Goal: Communication & Community: Answer question/provide support

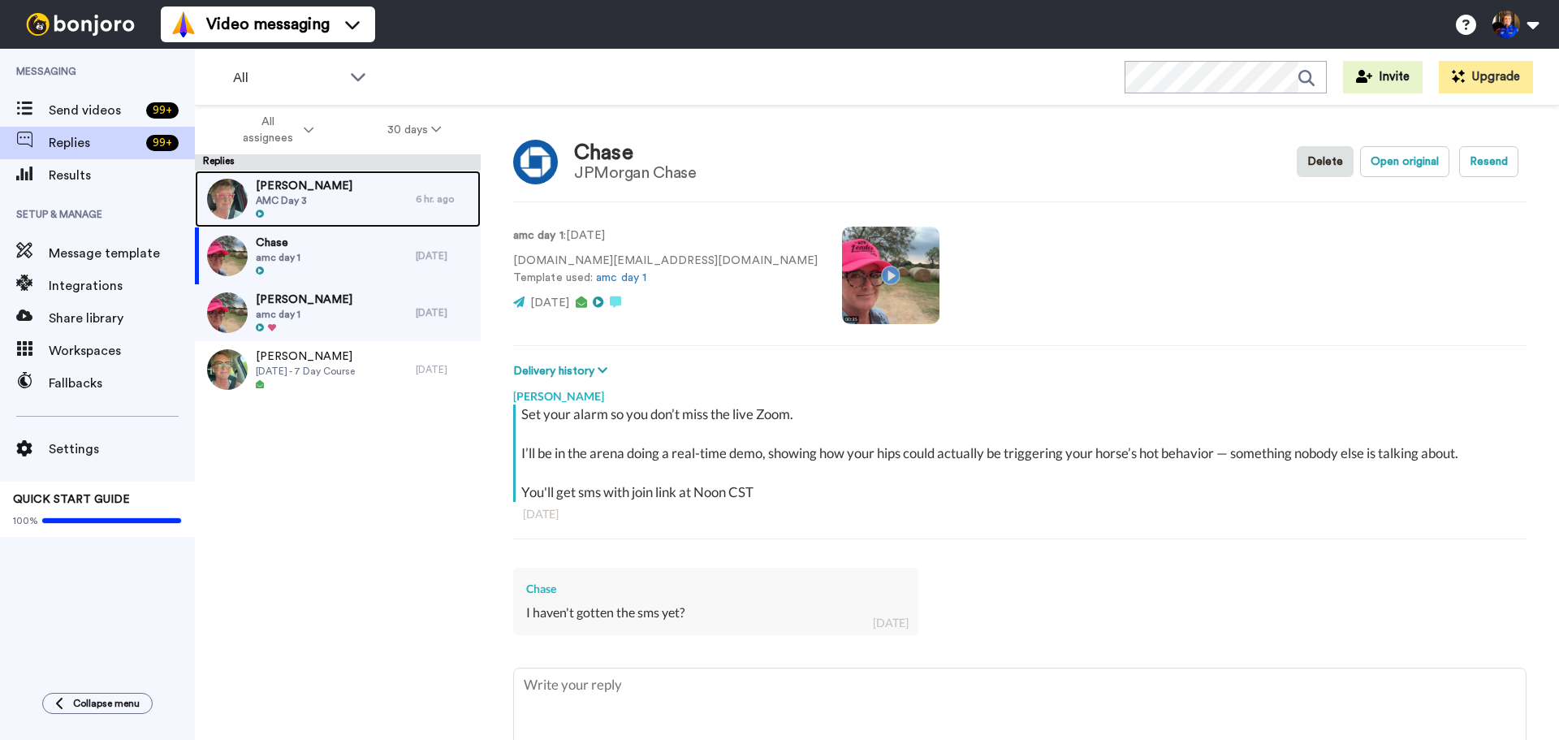
click at [328, 196] on div "Roxanne AMC Day 3" at bounding box center [305, 199] width 221 height 57
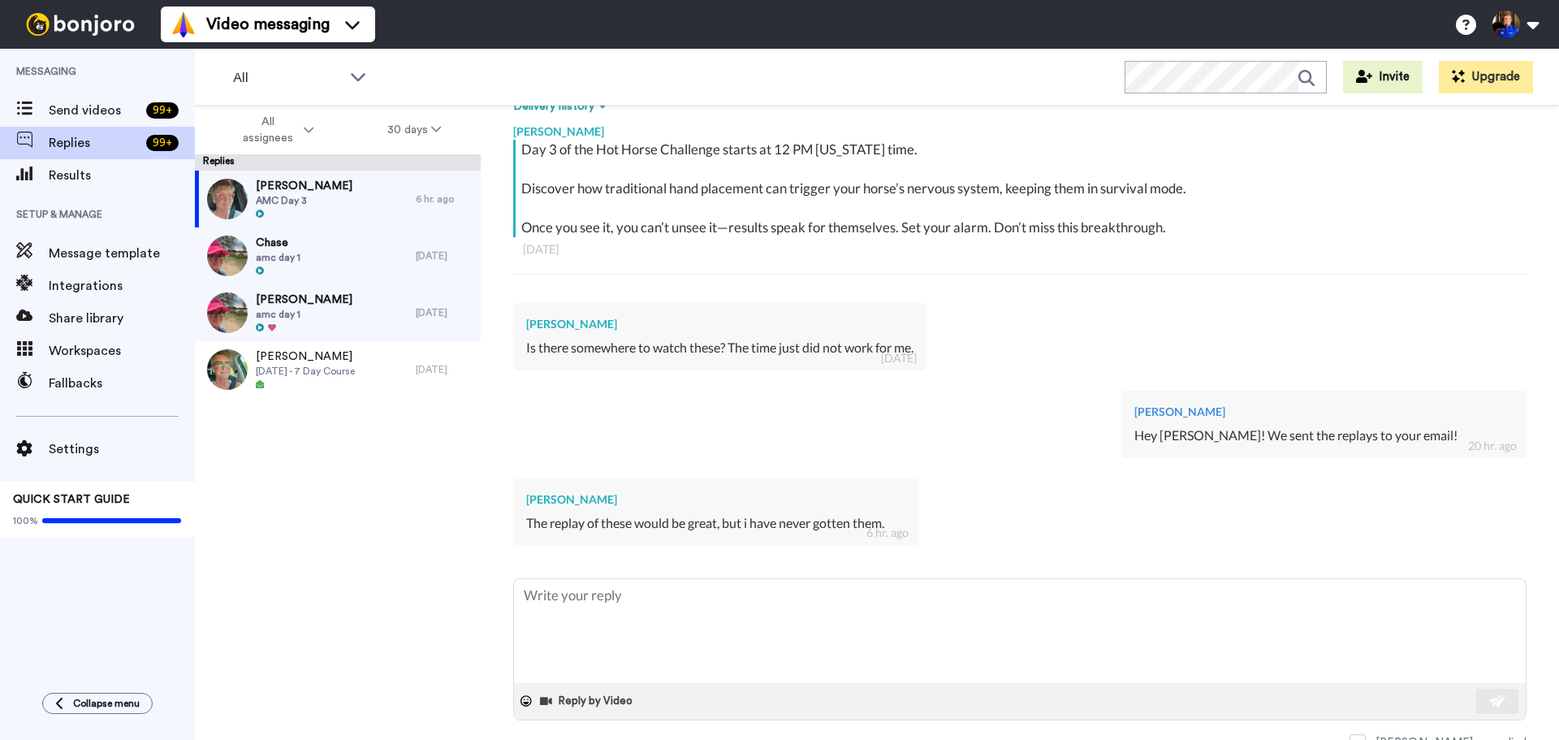
scroll to position [275, 0]
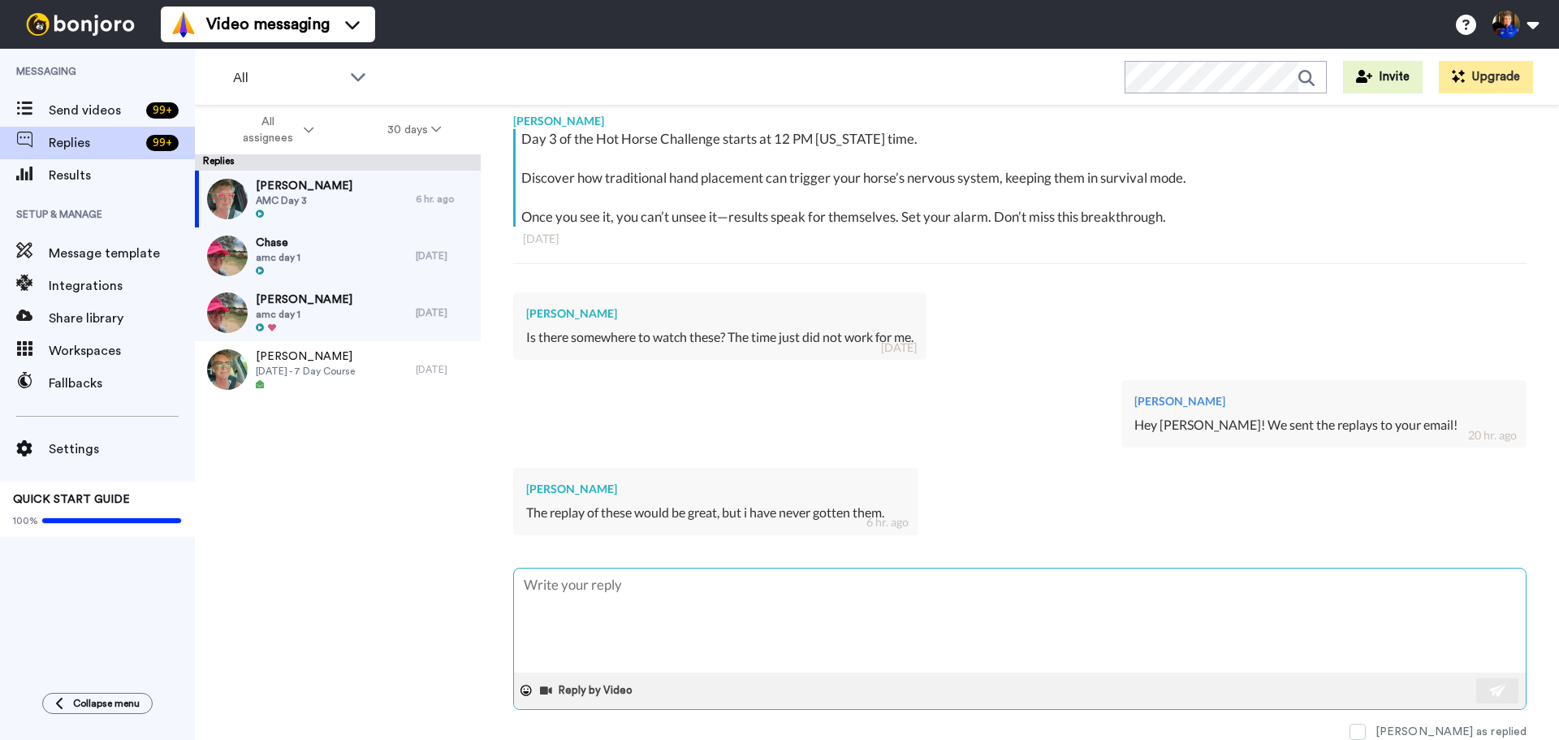
click at [718, 612] on textarea at bounding box center [1020, 621] width 1012 height 104
type textarea "x"
type textarea "D"
type textarea "x"
type textarea "Da"
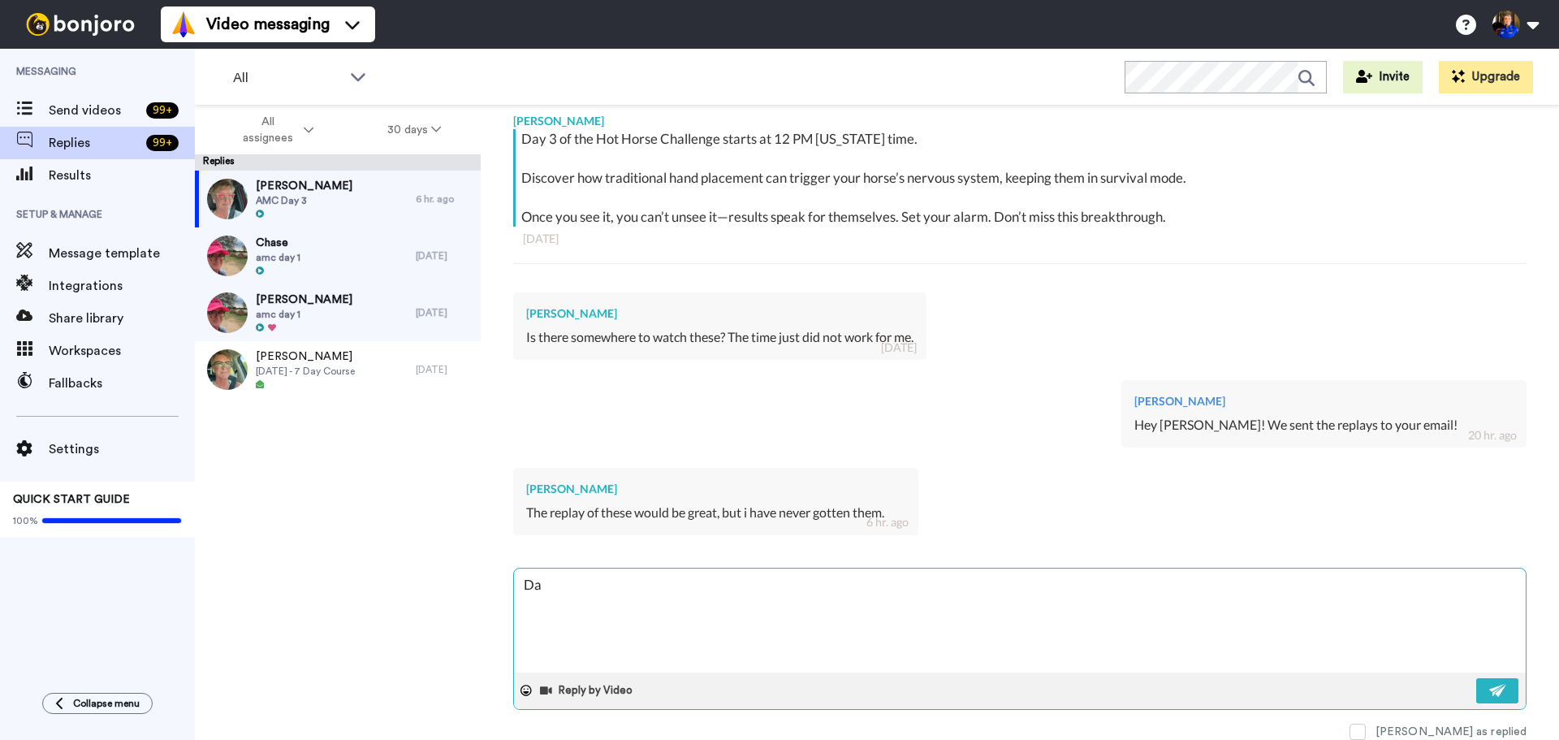
type textarea "x"
type textarea "Day"
type textarea "x"
type textarea "Day"
type textarea "x"
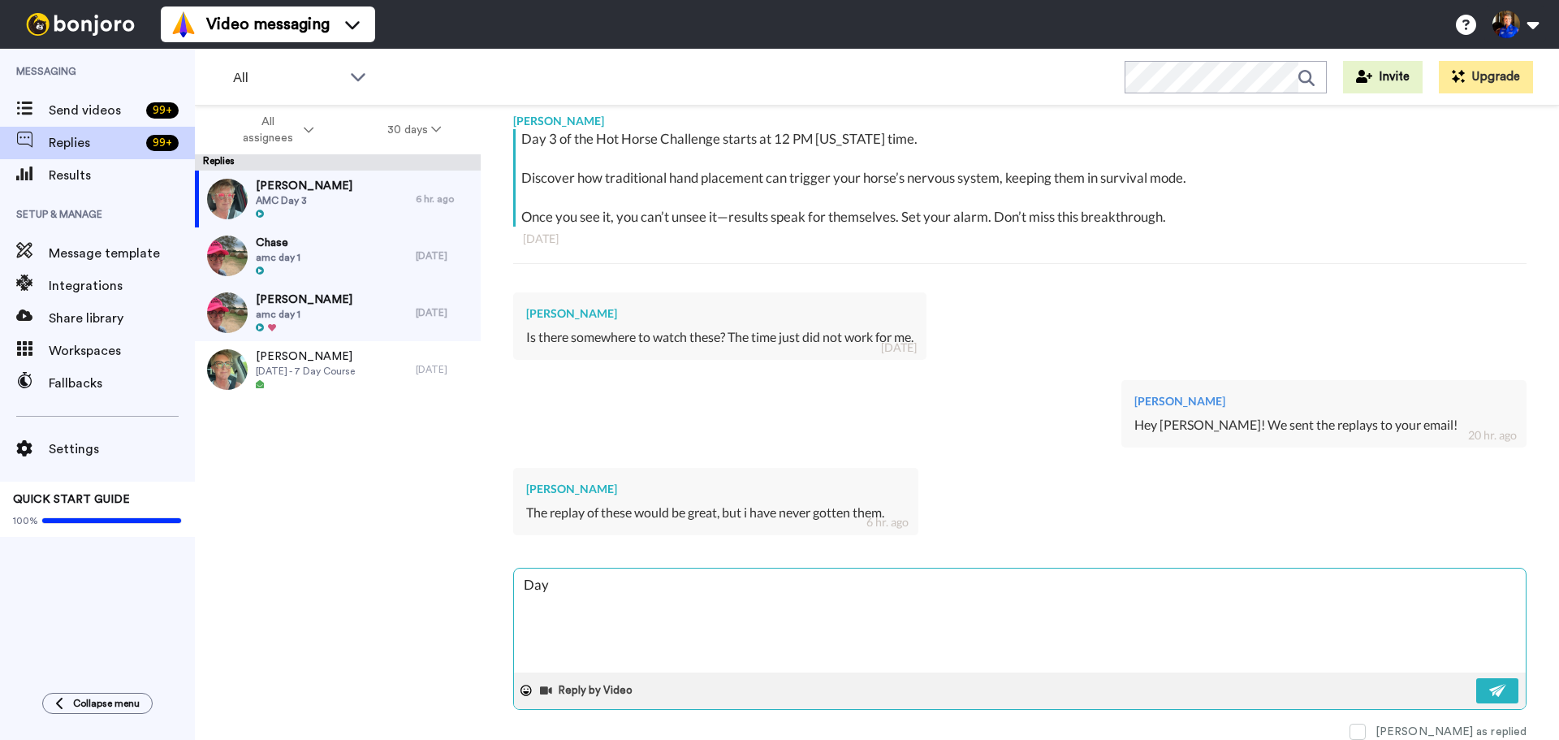
type textarea "Day 1"
type textarea "x"
type textarea "Day 1:"
type textarea "x"
type textarea "Day 1:"
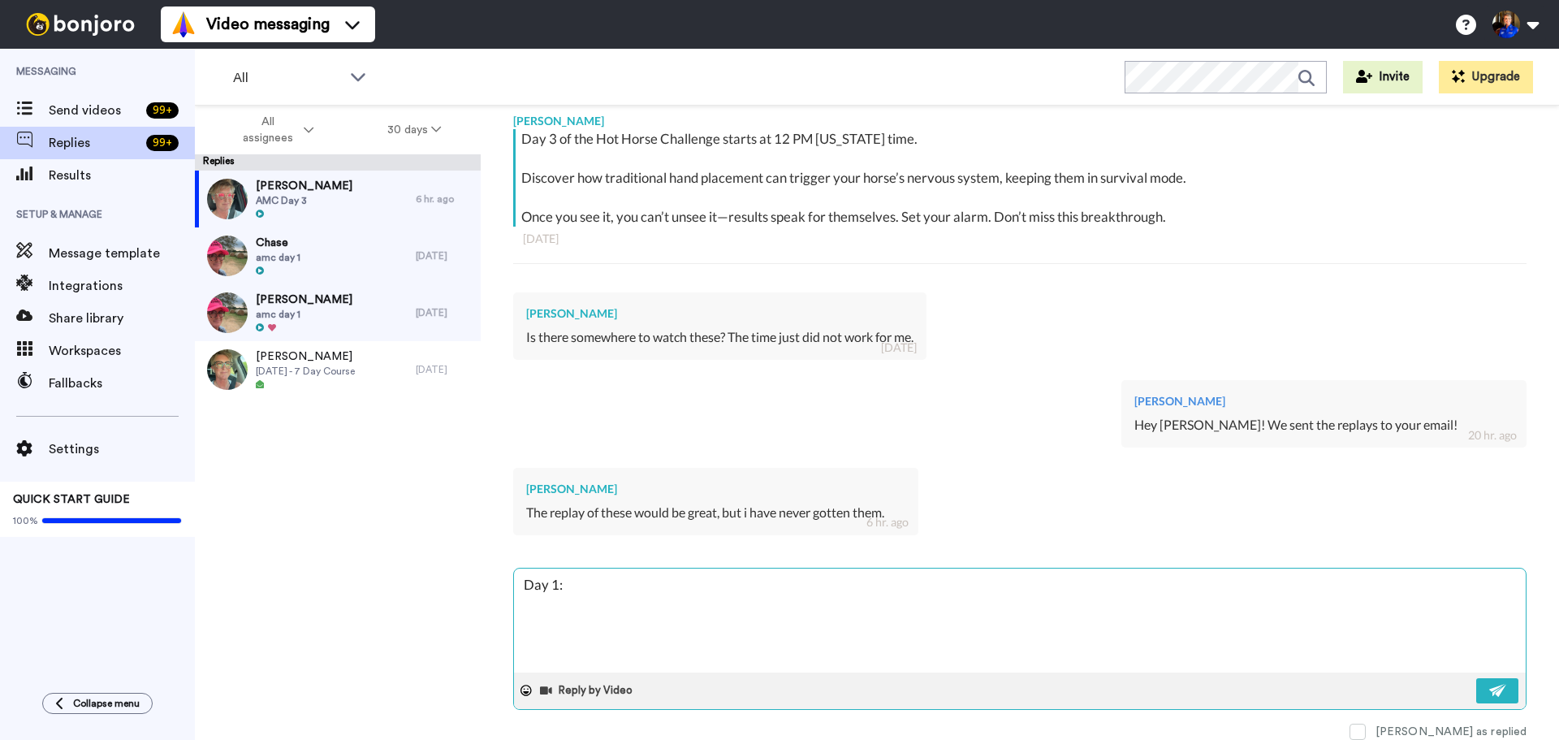
click at [621, 587] on textarea "Day 1:" at bounding box center [1020, 621] width 1012 height 104
paste textarea "https://stallhigh.net/goas"
type textarea "x"
type textarea "Day 1: https://stallhigh.net/goas"
type textarea "x"
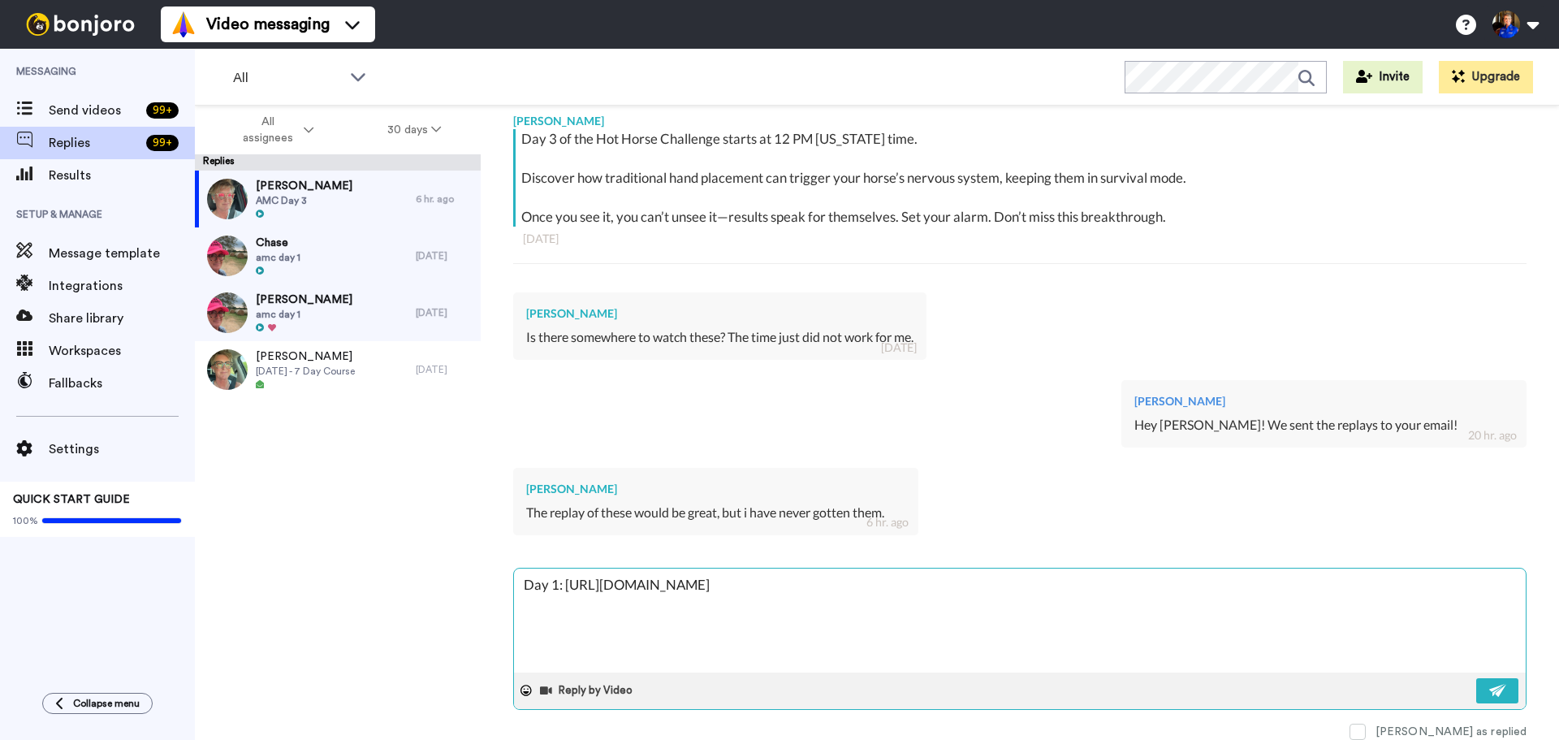
type textarea "Day 1: https://stallhigh.net/goas"
type textarea "x"
type textarea "Day 1: https://stallhigh.net/goas D"
type textarea "x"
type textarea "Day 1: https://stallhigh.net/goas Da"
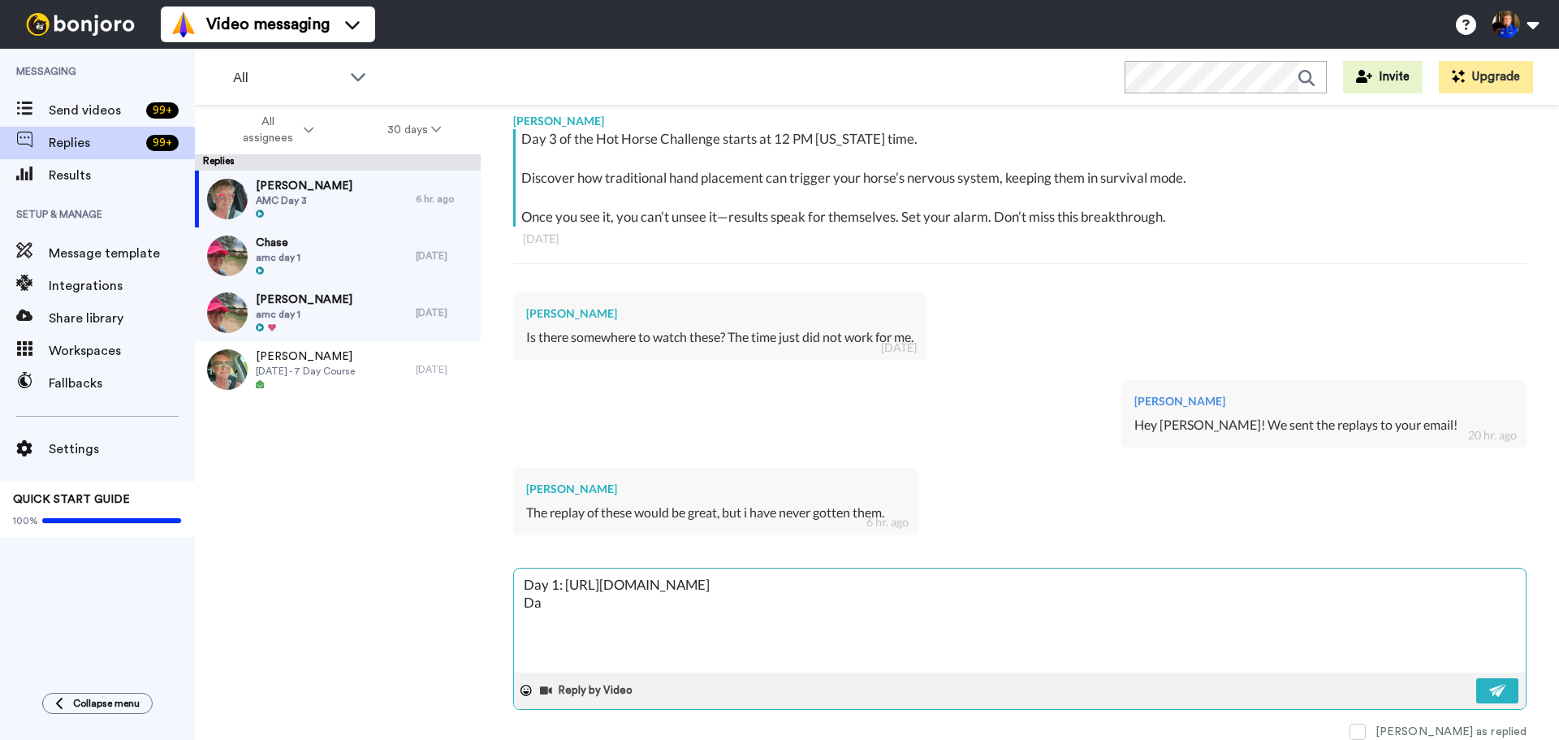
type textarea "x"
type textarea "Day 1: https://stallhigh.net/goas Day"
type textarea "x"
type textarea "Day 1: https://stallhigh.net/goas Day"
type textarea "x"
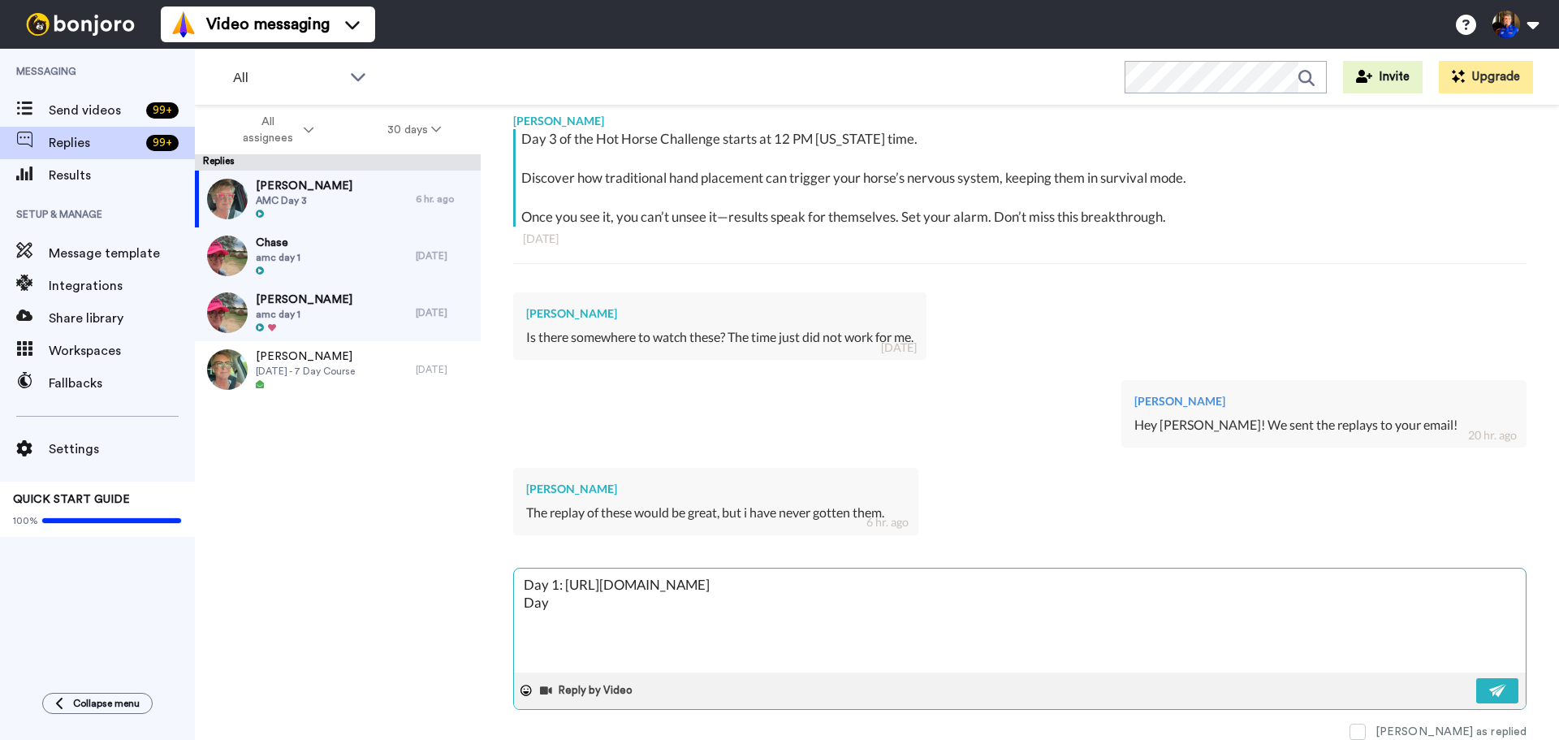
type textarea "Day 1: https://stallhigh.net/goas Day 2"
type textarea "x"
type textarea "Day 1: https://stallhigh.net/goas Day 2:"
type textarea "x"
type textarea "Day 1: https://stallhigh.net/goas Day 2:"
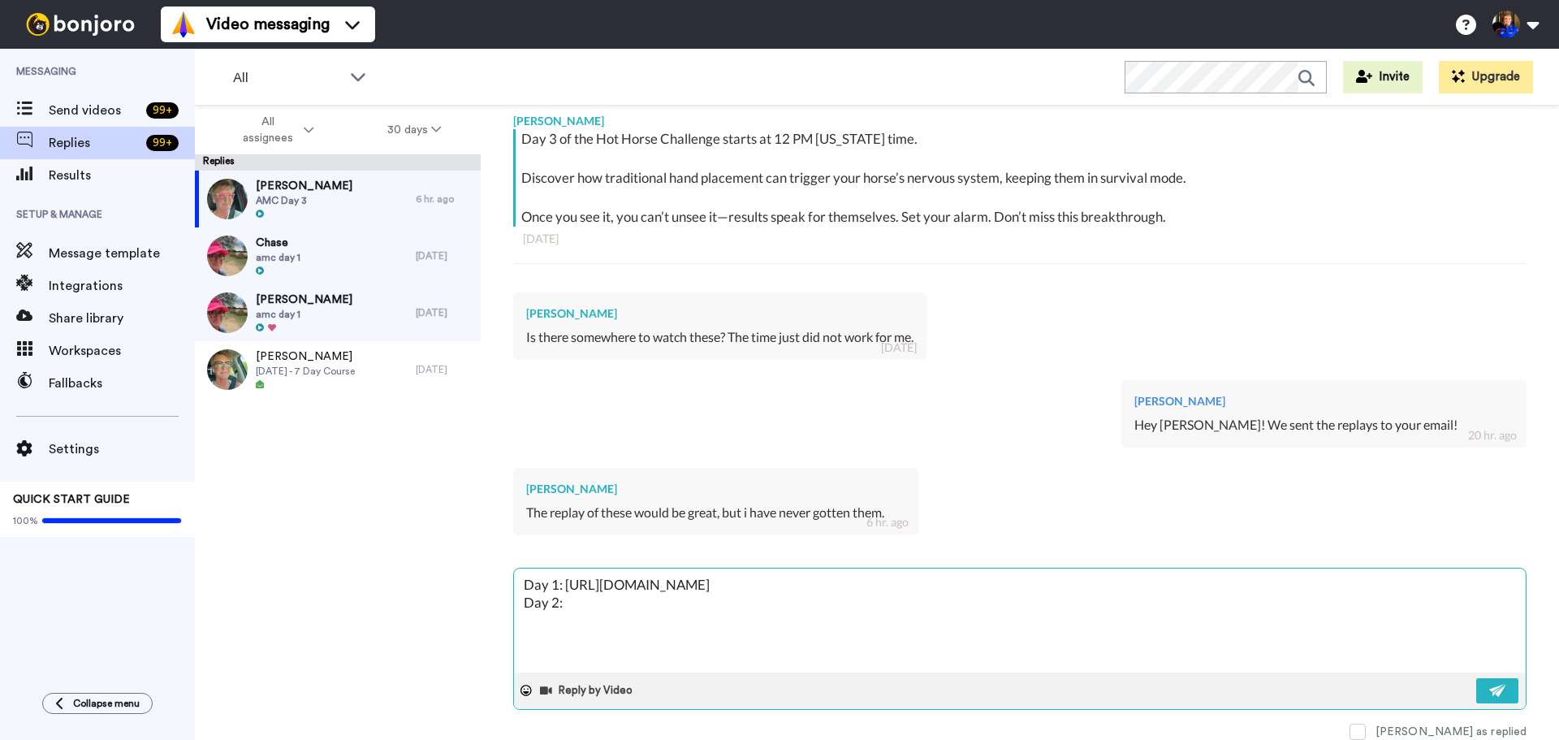
click at [583, 600] on textarea "Day 1: https://stallhigh.net/goas Day 2:" at bounding box center [1020, 621] width 1012 height 104
paste textarea "https://stallhigh.net/bgv0"
type textarea "x"
type textarea "Day 1: https://stallhigh.net/goas Day 2: https://stallhigh.net/bgv0"
type textarea "x"
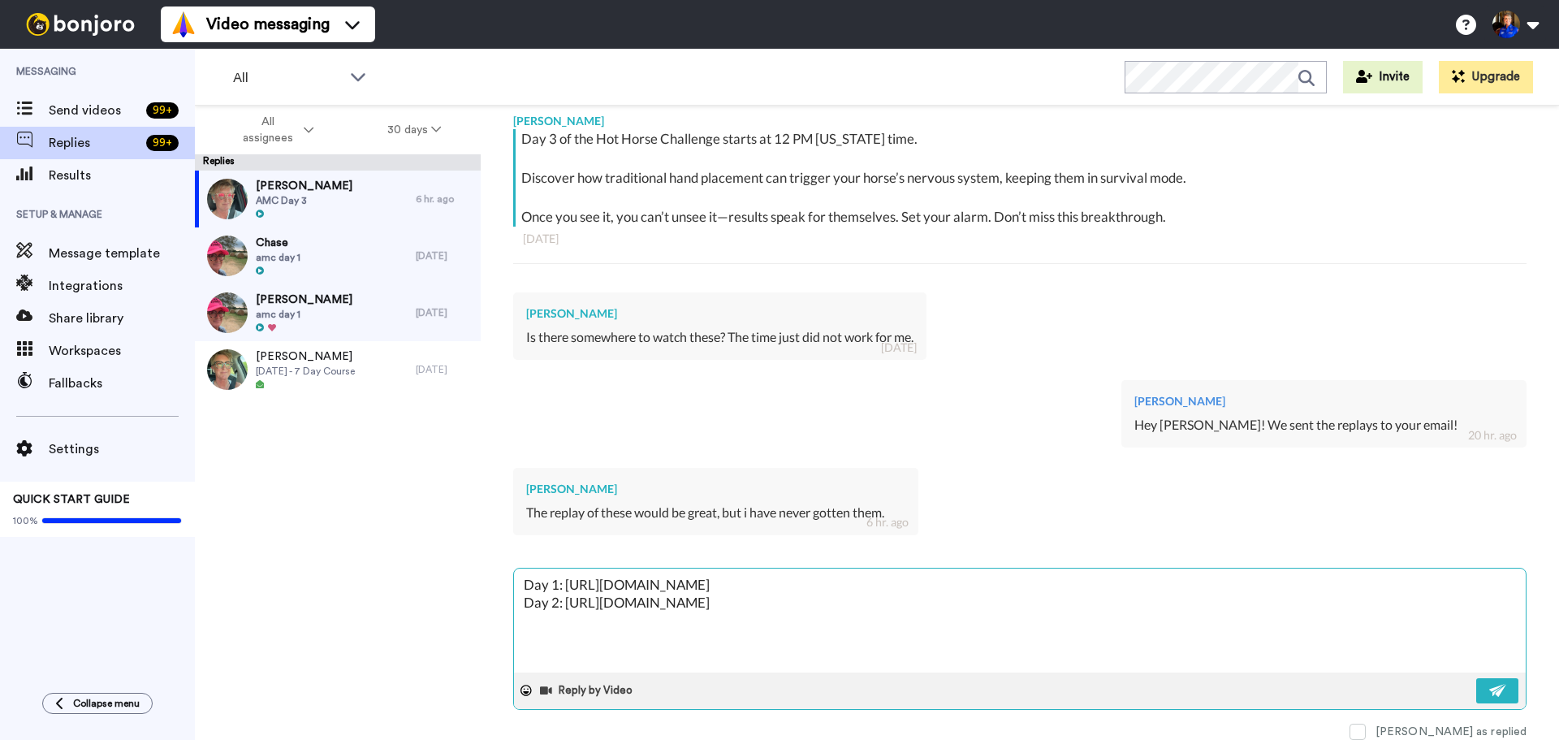
type textarea "Day 1: https://stallhigh.net/goas Day 2: https://stallhigh.net/bgv0"
type textarea "x"
type textarea "Day 1: https://stallhigh.net/goas Day 2: https://stallhigh.net/bgv0 D"
type textarea "x"
type textarea "Day 1: https://stallhigh.net/goas Day 2: https://stallhigh.net/bgv0 Da"
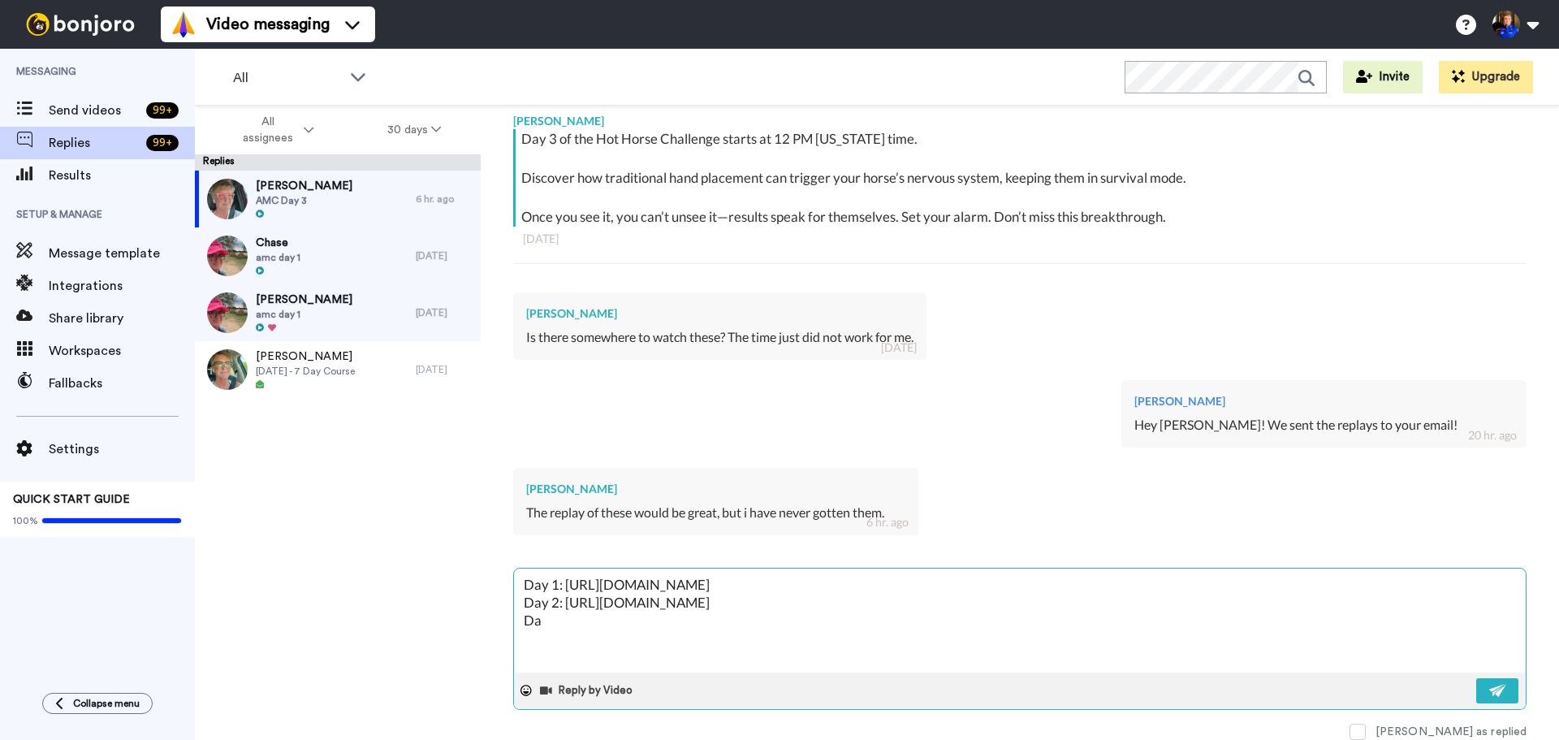
type textarea "x"
type textarea "Day 1: https://stallhigh.net/goas Day 2: https://stallhigh.net/bgv0 Day"
type textarea "x"
type textarea "Day 1: https://stallhigh.net/goas Day 2: https://stallhigh.net/bgv0 Day"
type textarea "x"
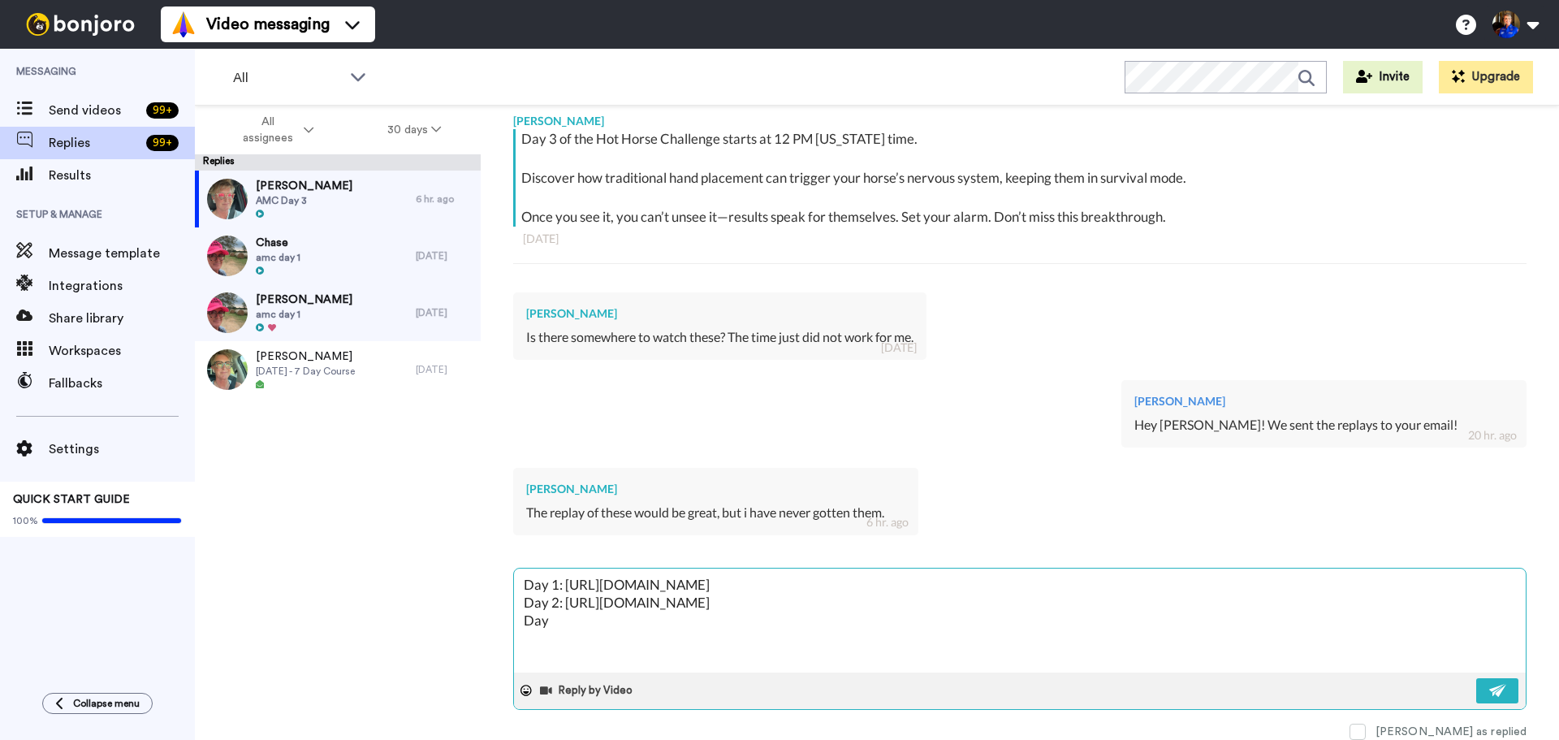
type textarea "Day 1: https://stallhigh.net/goas Day 2: https://stallhigh.net/bgv0 Day 3"
type textarea "x"
type textarea "Day 1: https://stallhigh.net/goas Day 2: https://stallhigh.net/bgv0 Day 3:"
type textarea "x"
type textarea "Day 1: https://stallhigh.net/goas Day 2: https://stallhigh.net/bgv0 Day 3:"
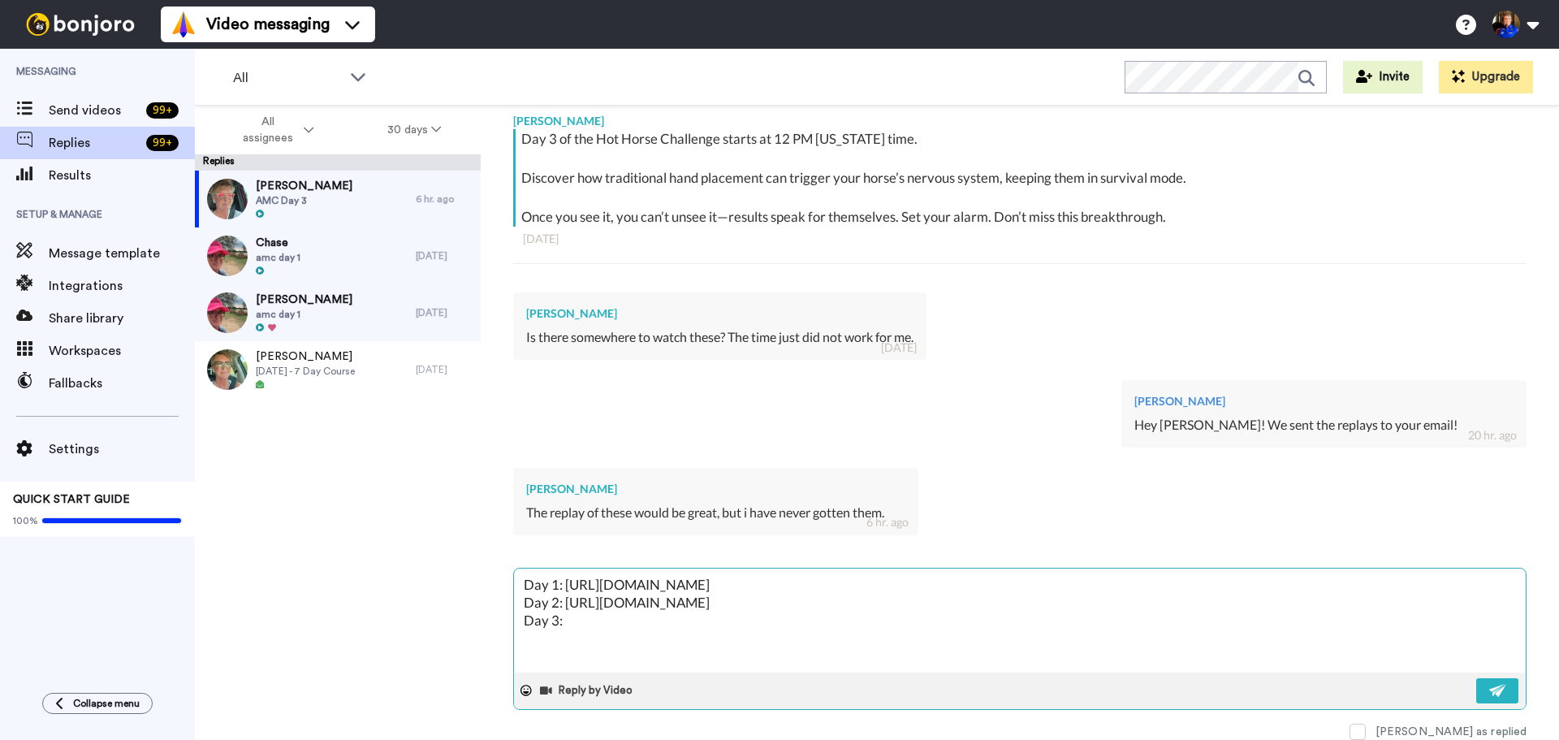
click at [634, 624] on textarea "Day 1: https://stallhigh.net/goas Day 2: https://stallhigh.net/bgv0 Day 3:" at bounding box center [1020, 621] width 1012 height 104
paste textarea "https://stallhigh.net/75mu"
type textarea "x"
type textarea "Day 1: https://stallhigh.net/goas Day 2: https://stallhigh.net/bgv0 Day 3: http…"
type textarea "x"
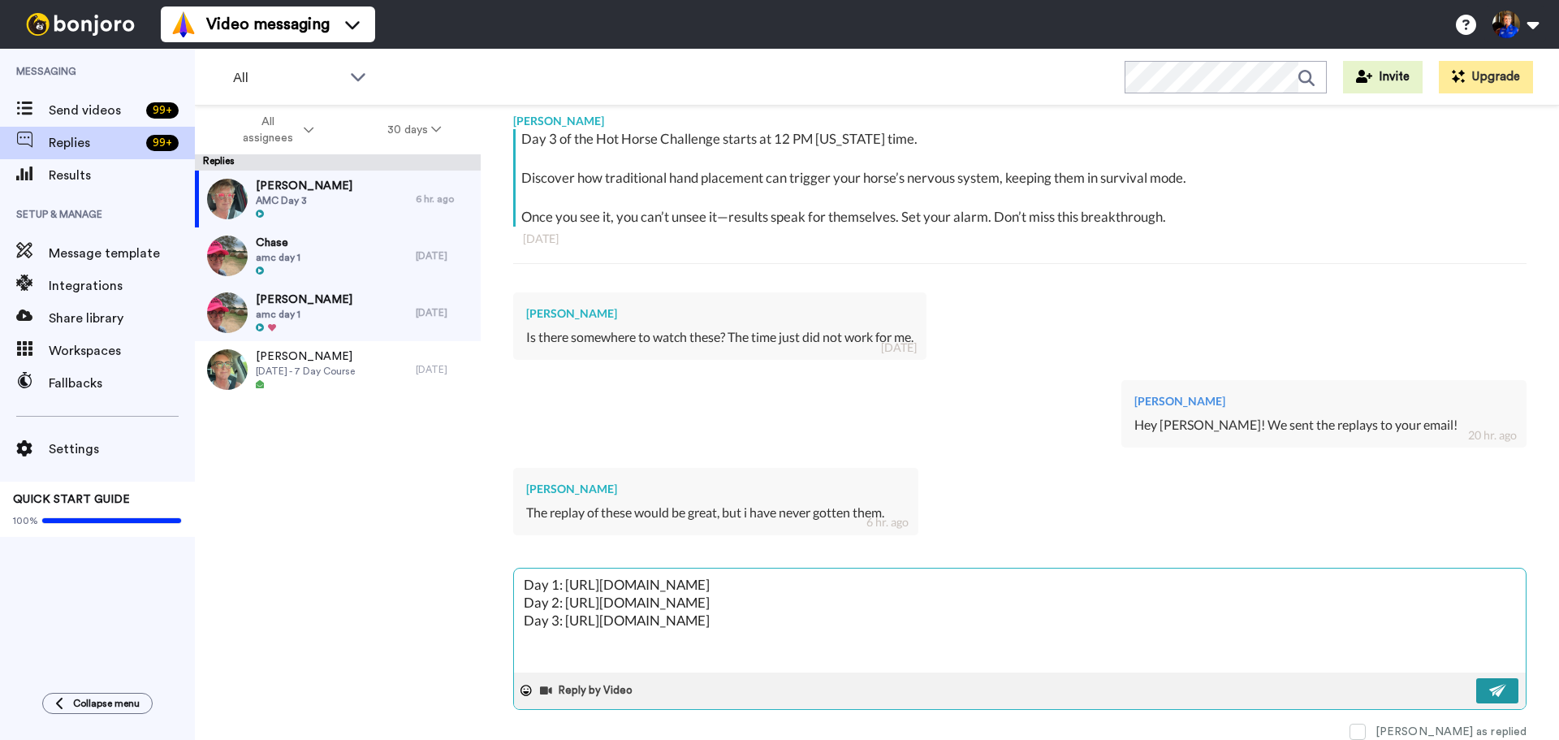
type textarea "Day 1: https://stallhigh.net/goas Day 2: https://stallhigh.net/bgv0 Day 3: http…"
click at [1490, 690] on img at bounding box center [1499, 690] width 18 height 13
type textarea "x"
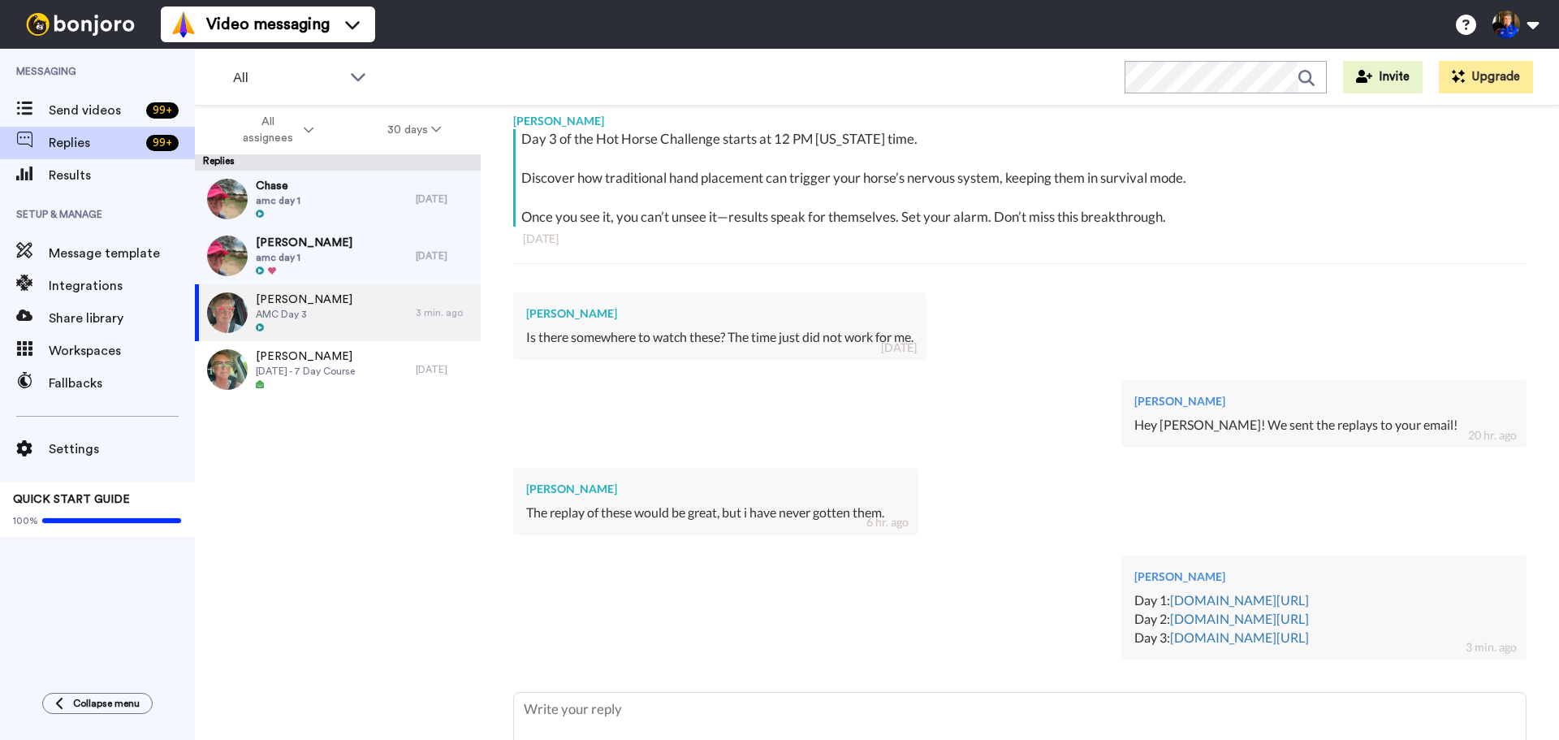
type textarea "x"
